Goal: Check status: Check status

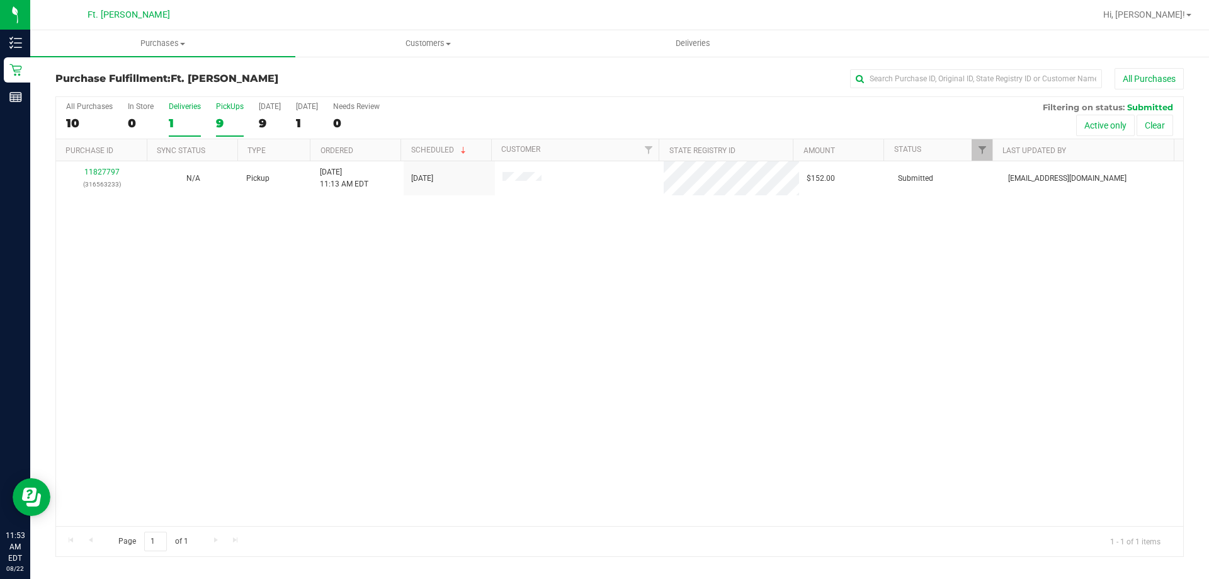
click at [192, 113] on label "Deliveries 1" at bounding box center [185, 119] width 32 height 35
click at [0, 0] on input "Deliveries 1" at bounding box center [0, 0] width 0 height 0
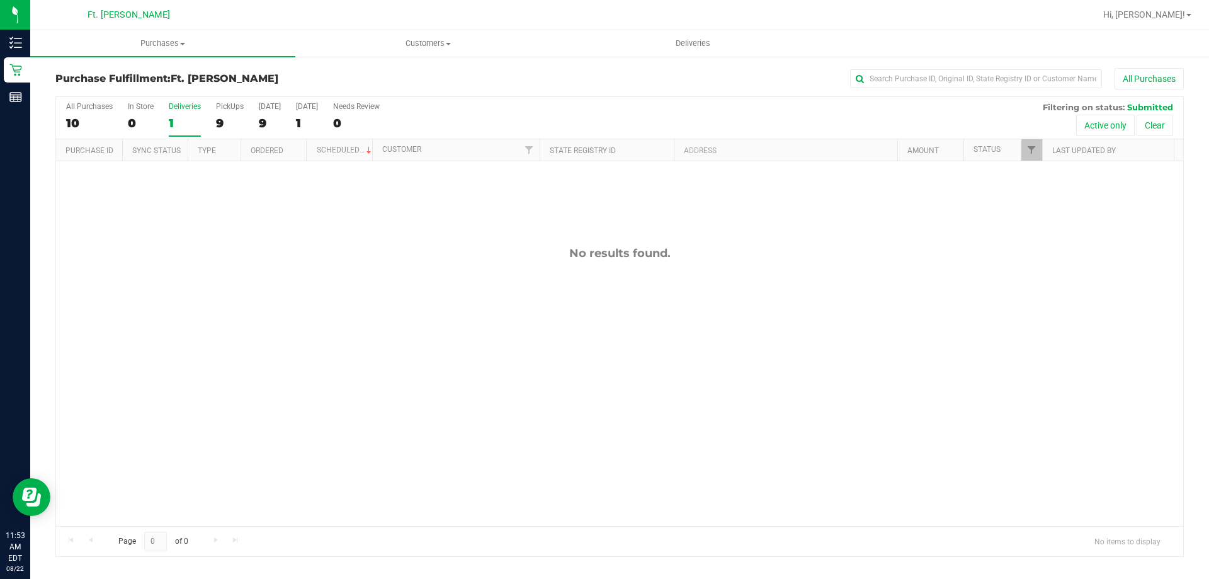
click at [199, 109] on div "Deliveries" at bounding box center [185, 106] width 32 height 9
click at [0, 0] on input "Deliveries 1" at bounding box center [0, 0] width 0 height 0
click at [278, 130] on label "[DATE] 9" at bounding box center [270, 119] width 22 height 35
click at [0, 0] on input "[DATE] 9" at bounding box center [0, 0] width 0 height 0
click at [233, 125] on div at bounding box center [620, 326] width 1128 height 459
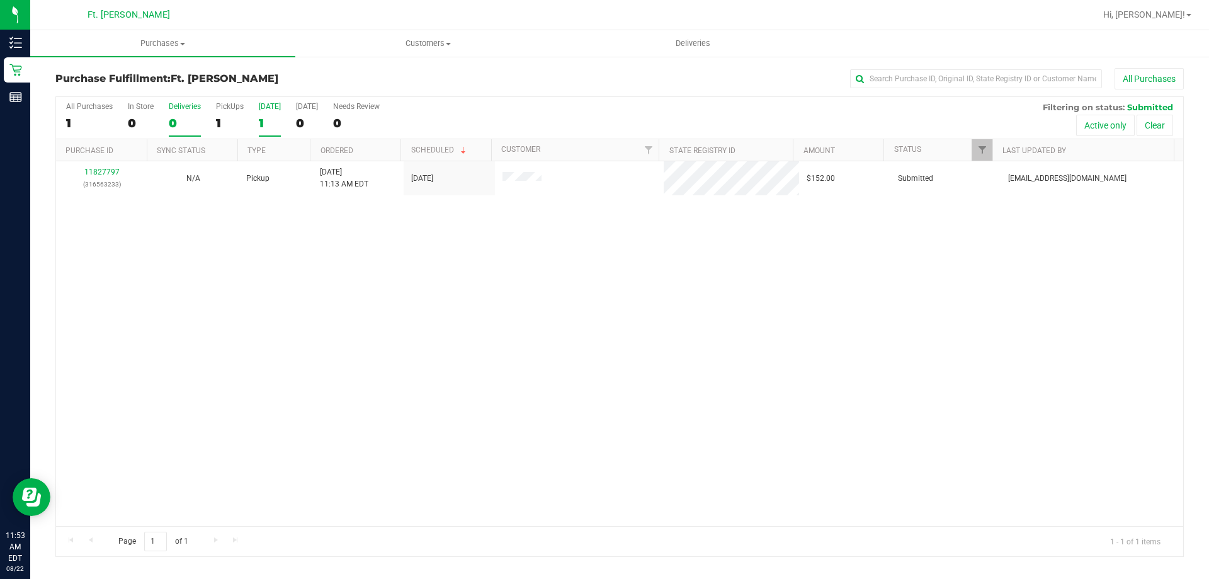
click at [171, 110] on div "Deliveries" at bounding box center [185, 106] width 32 height 9
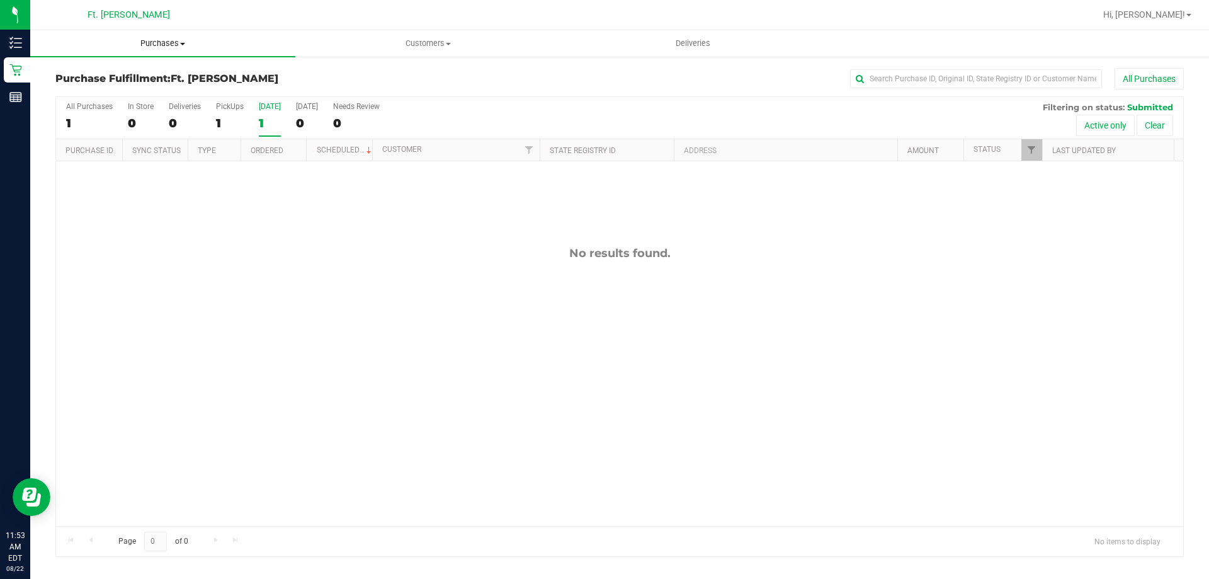
click at [188, 49] on span "Purchases" at bounding box center [162, 43] width 265 height 11
click at [171, 98] on li "Fulfillment" at bounding box center [162, 91] width 265 height 15
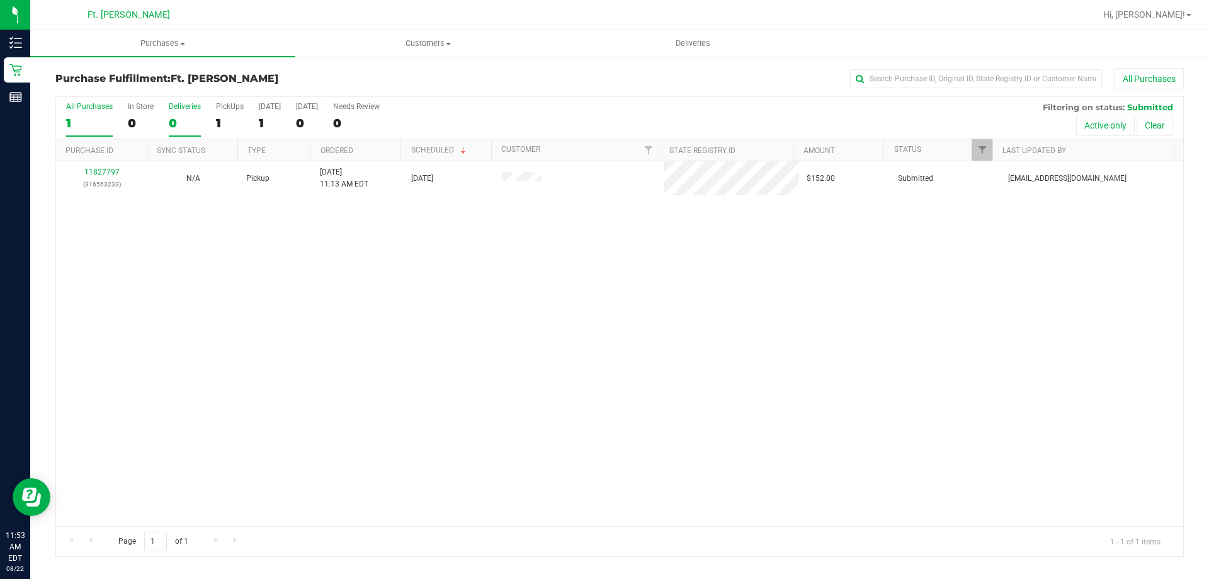
click at [173, 116] on div "0" at bounding box center [185, 123] width 32 height 14
click at [0, 0] on input "Deliveries 0" at bounding box center [0, 0] width 0 height 0
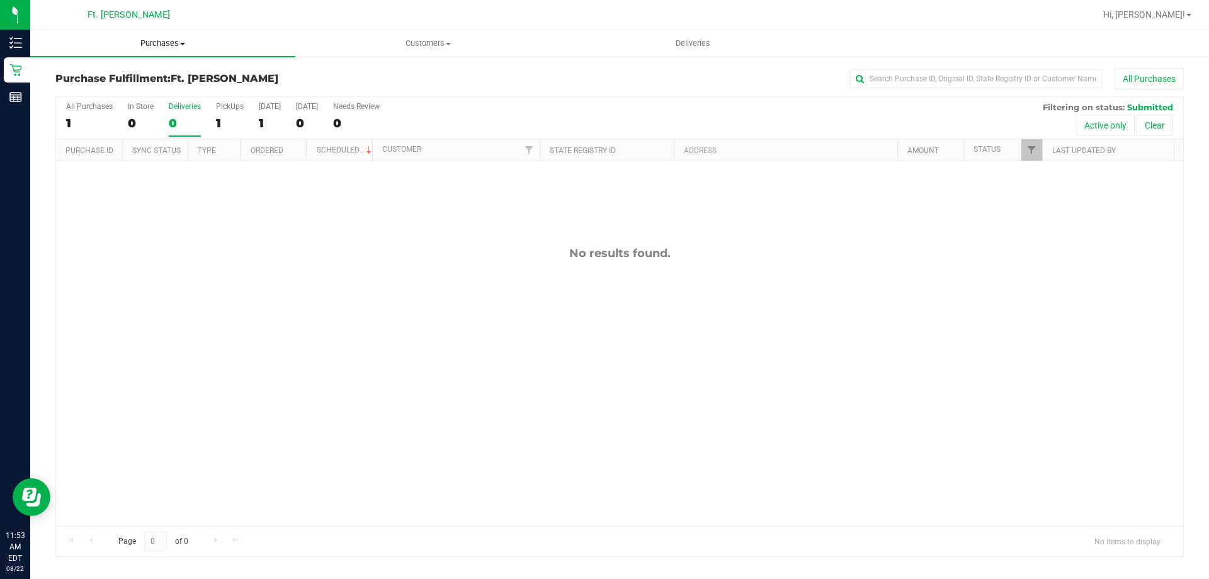
click at [136, 38] on span "Purchases" at bounding box center [162, 43] width 265 height 11
click at [142, 38] on span "Purchases" at bounding box center [162, 43] width 265 height 11
click at [154, 45] on span "Purchases" at bounding box center [162, 43] width 265 height 11
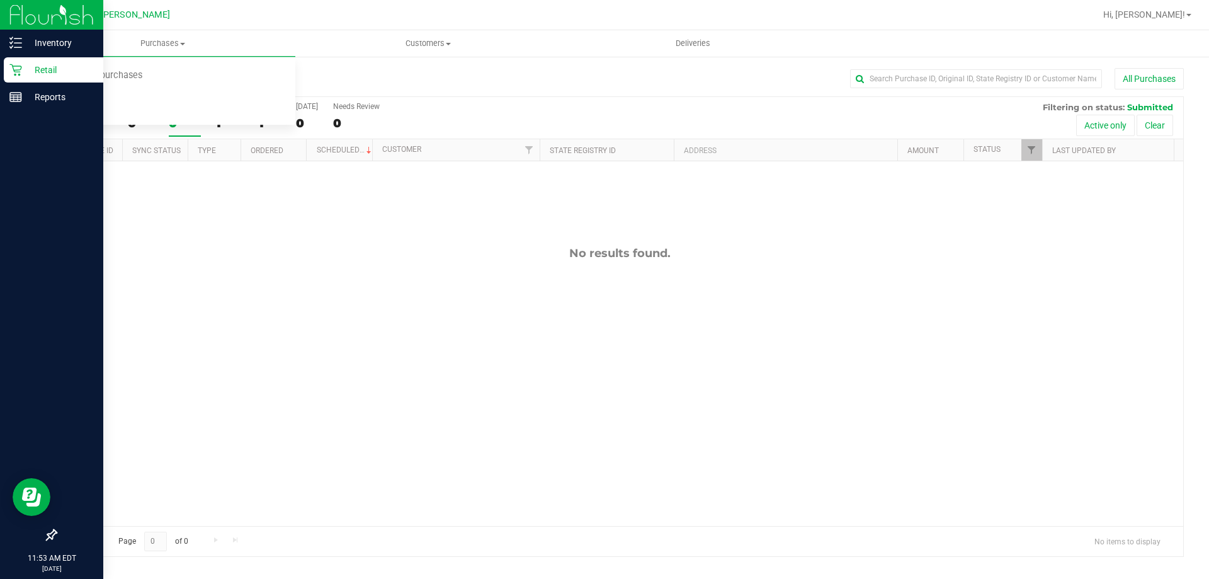
click at [41, 72] on p "Retail" at bounding box center [60, 69] width 76 height 15
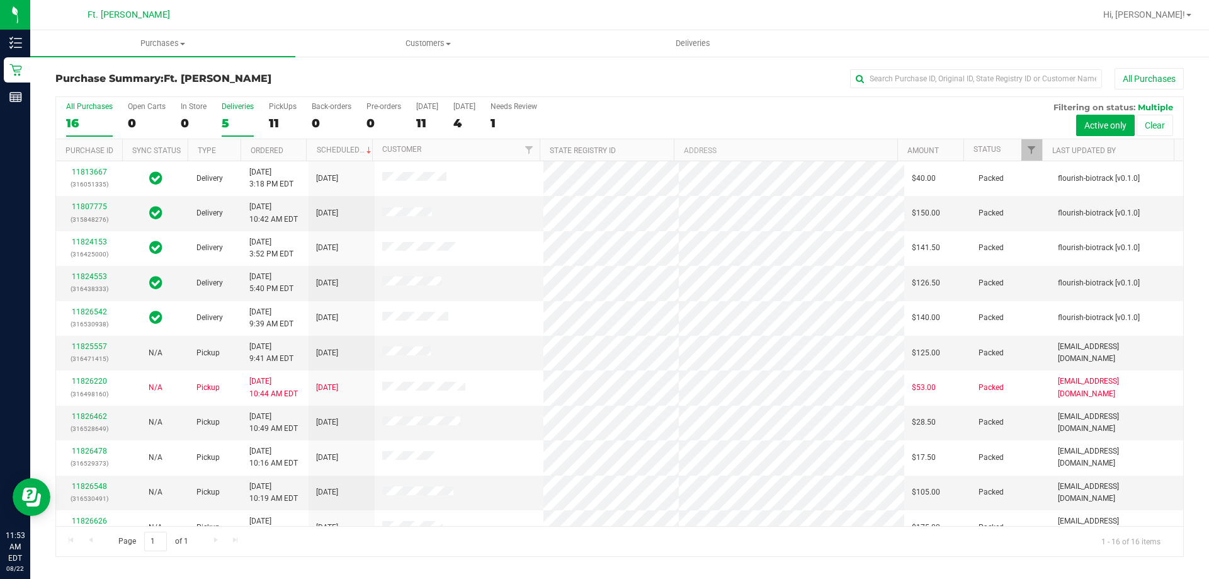
click at [249, 106] on div "Deliveries" at bounding box center [238, 106] width 32 height 9
click at [0, 0] on input "Deliveries 5" at bounding box center [0, 0] width 0 height 0
